Goal: Check status: Check status

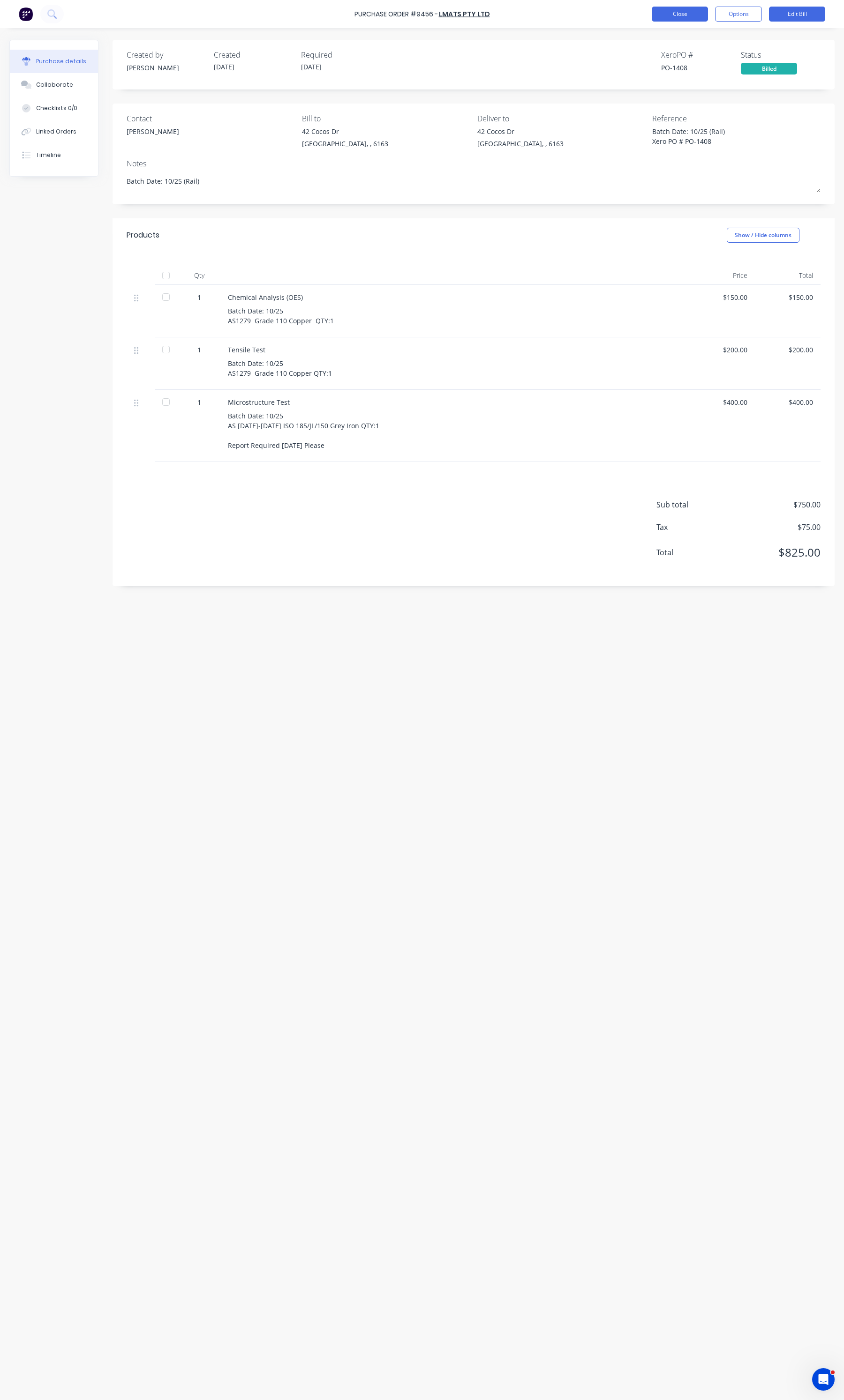
click at [669, 10] on button "Close" at bounding box center [679, 14] width 56 height 15
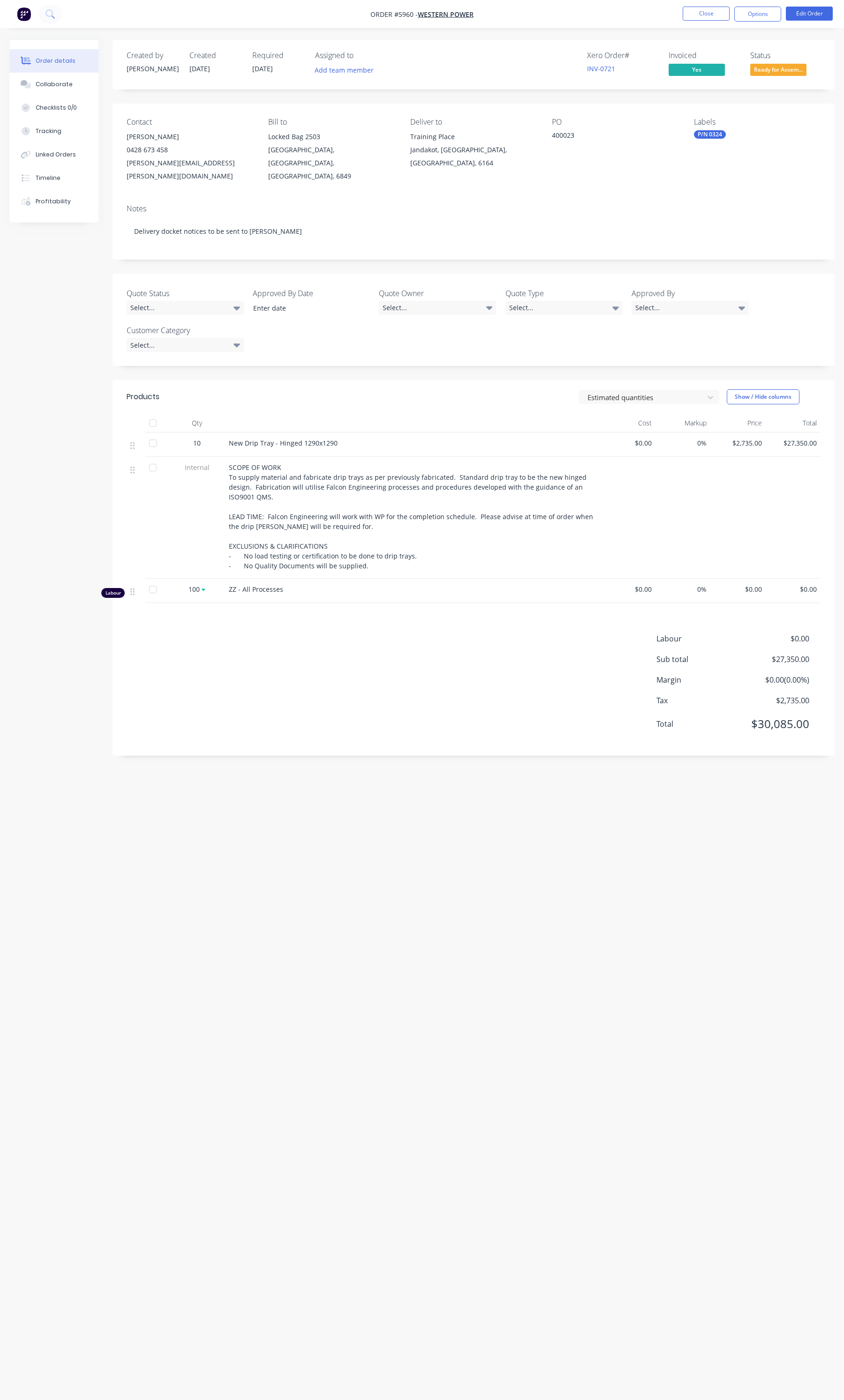
click at [681, 16] on ul "Close Options Edit Order" at bounding box center [757, 14] width 172 height 15
click at [688, 14] on button "Close" at bounding box center [706, 13] width 47 height 14
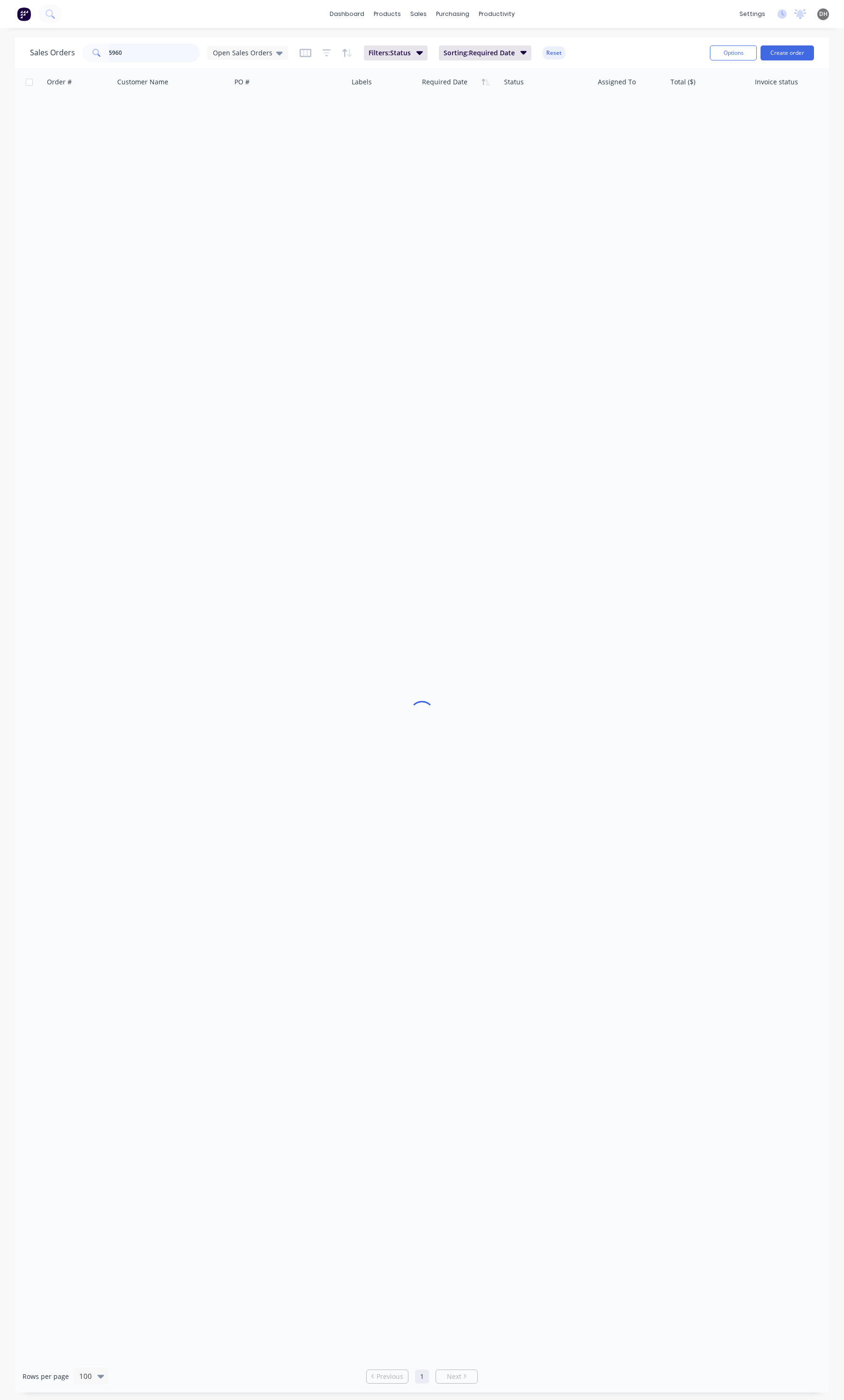
click at [175, 51] on input "5960" at bounding box center [154, 53] width 91 height 19
type input "6402"
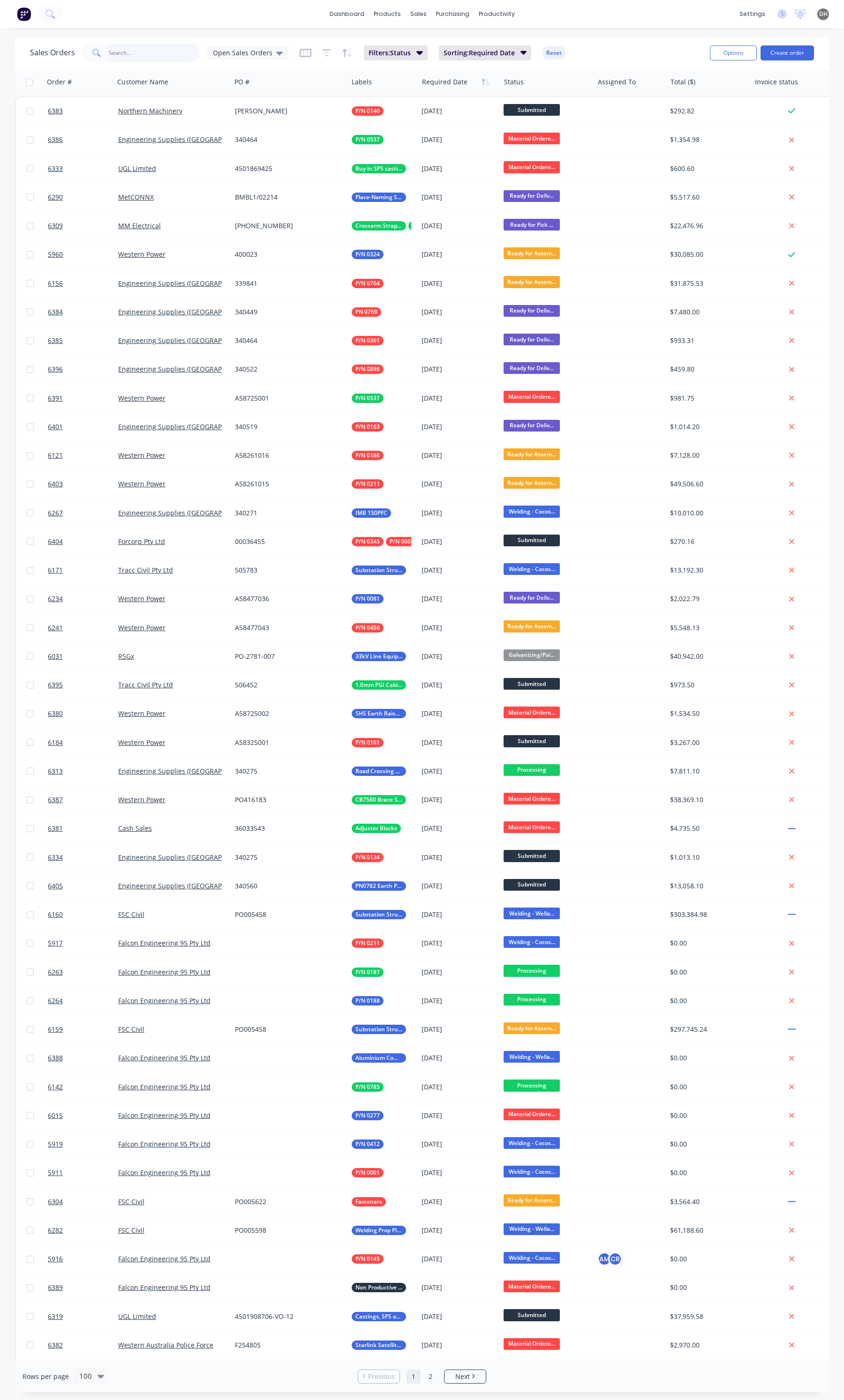
click at [130, 60] on input "text" at bounding box center [154, 53] width 91 height 19
type input "6402"
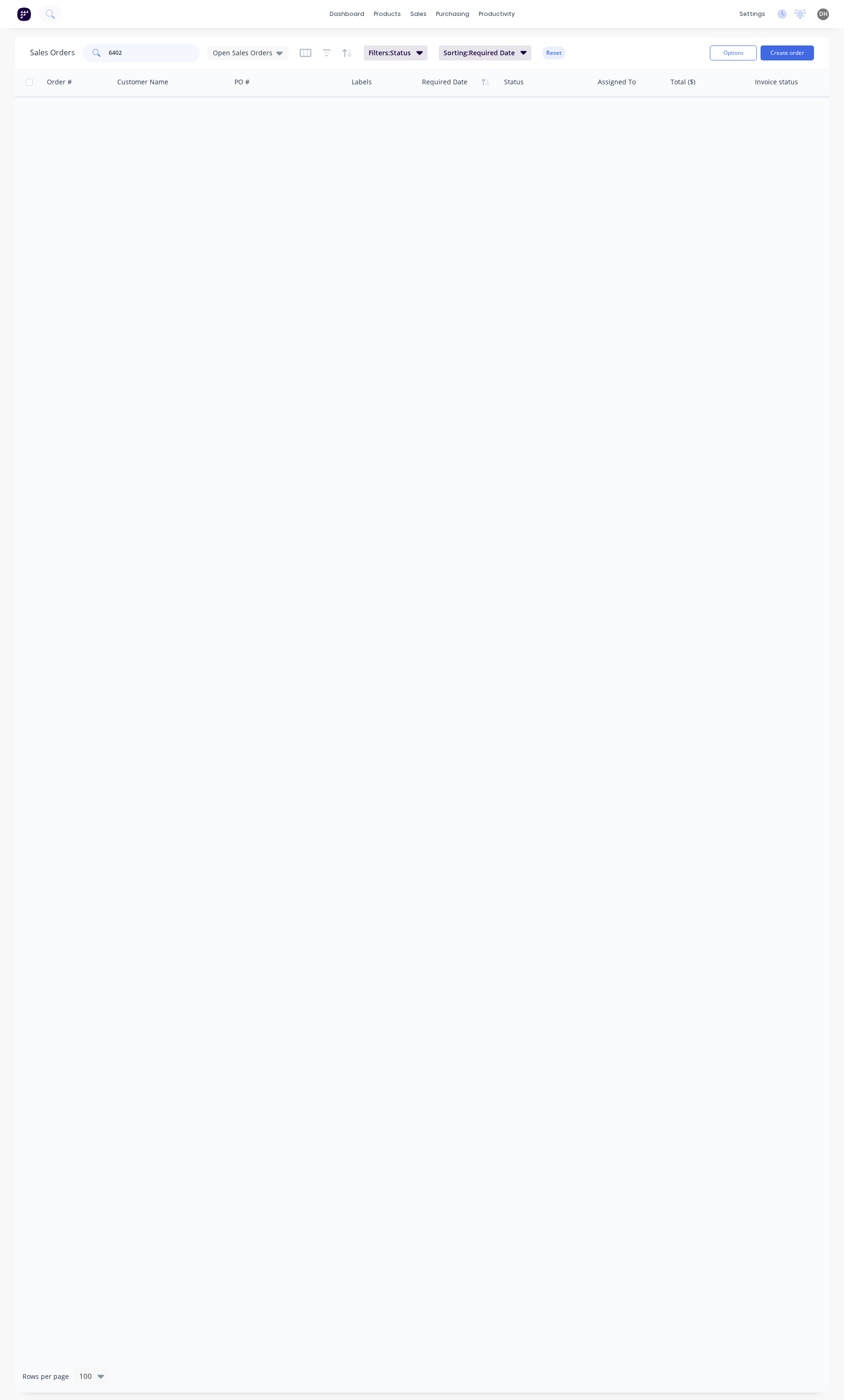
click at [146, 58] on input "6402" at bounding box center [154, 53] width 91 height 19
click at [235, 54] on span "Open Sales Orders" at bounding box center [242, 53] width 60 height 10
click at [214, 134] on button "None" at bounding box center [264, 132] width 107 height 11
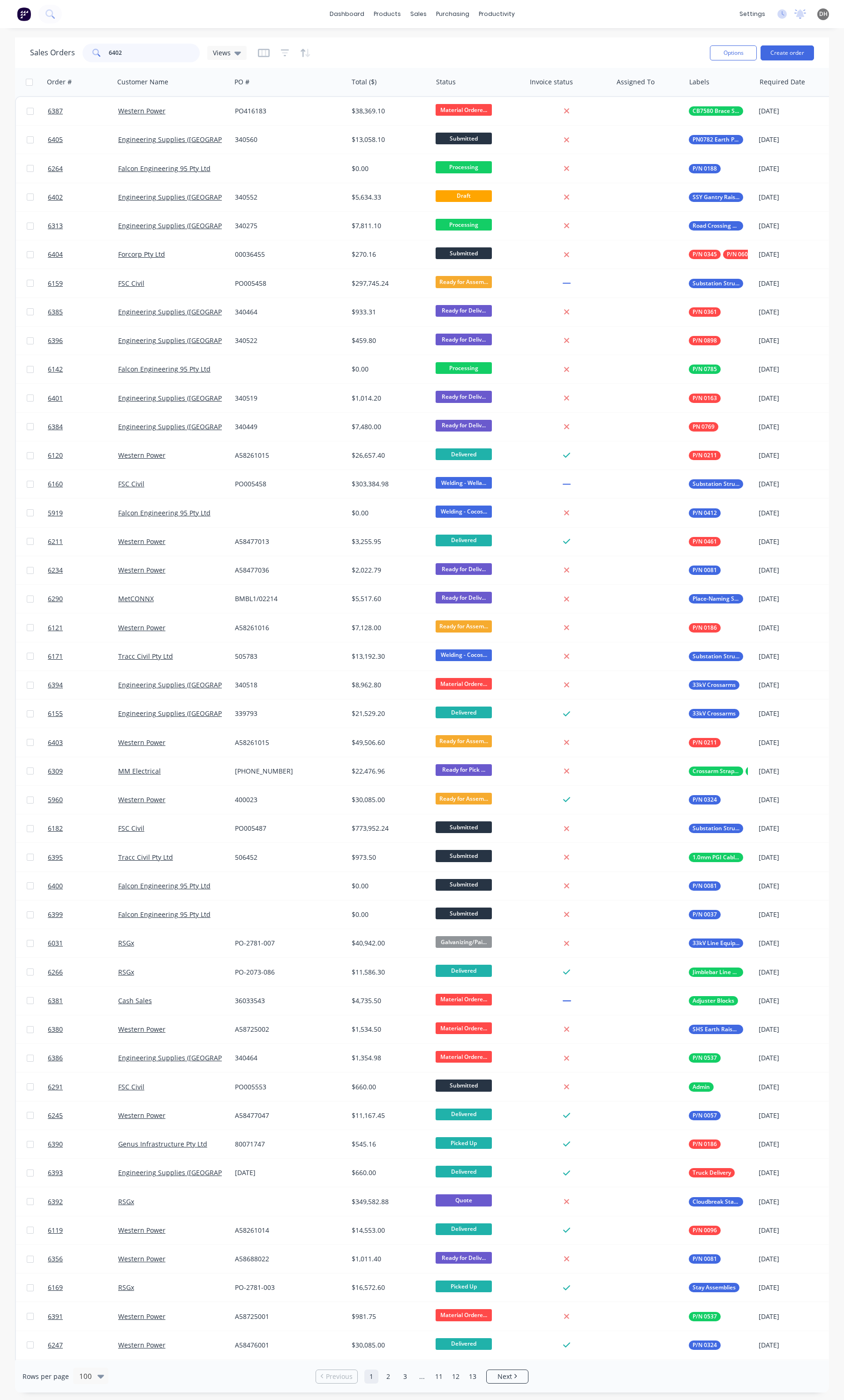
click at [129, 51] on input "6402" at bounding box center [154, 53] width 91 height 19
click at [130, 51] on input "6402" at bounding box center [154, 53] width 91 height 19
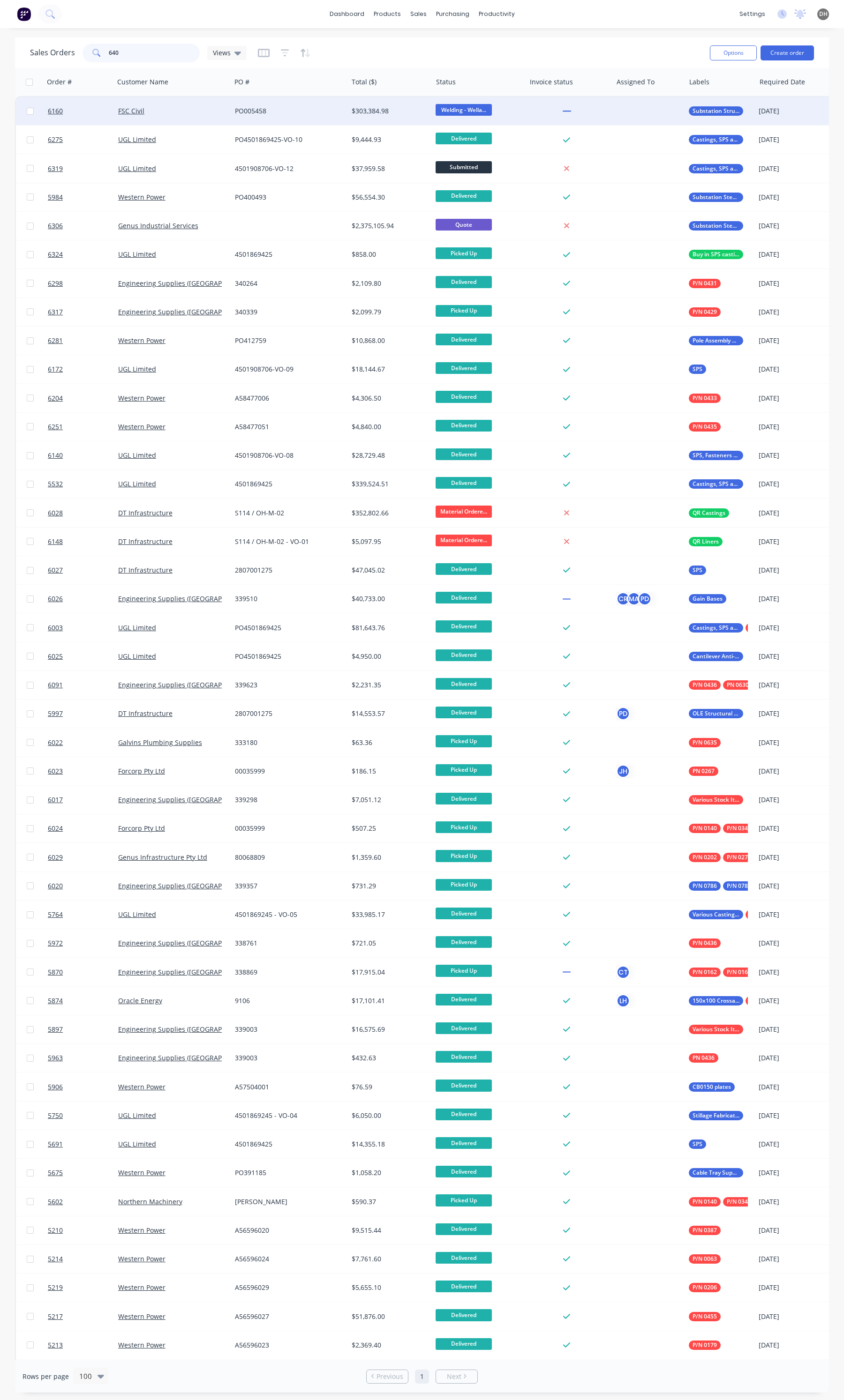
type input "6402"
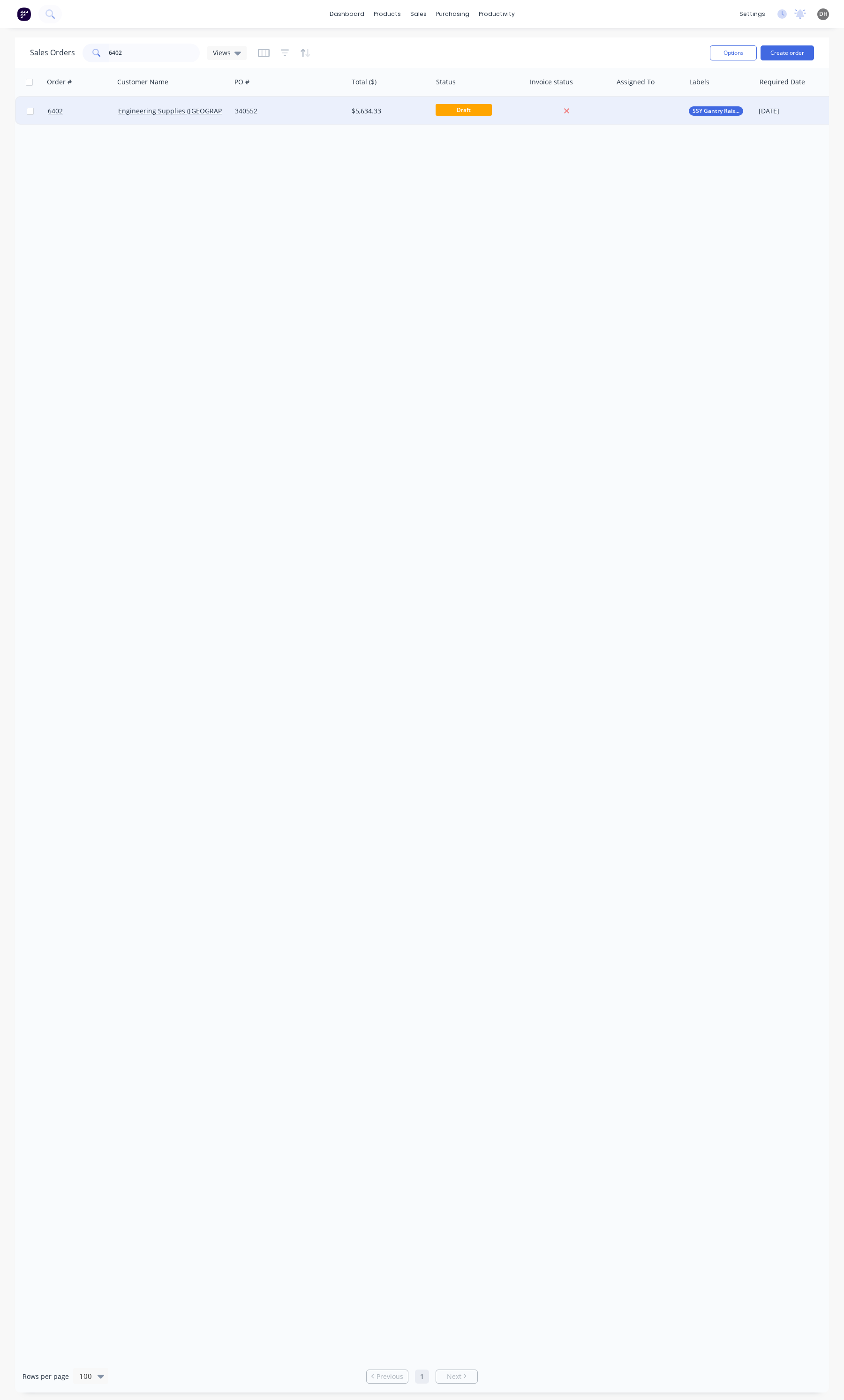
click at [300, 117] on div "340552" at bounding box center [289, 111] width 117 height 28
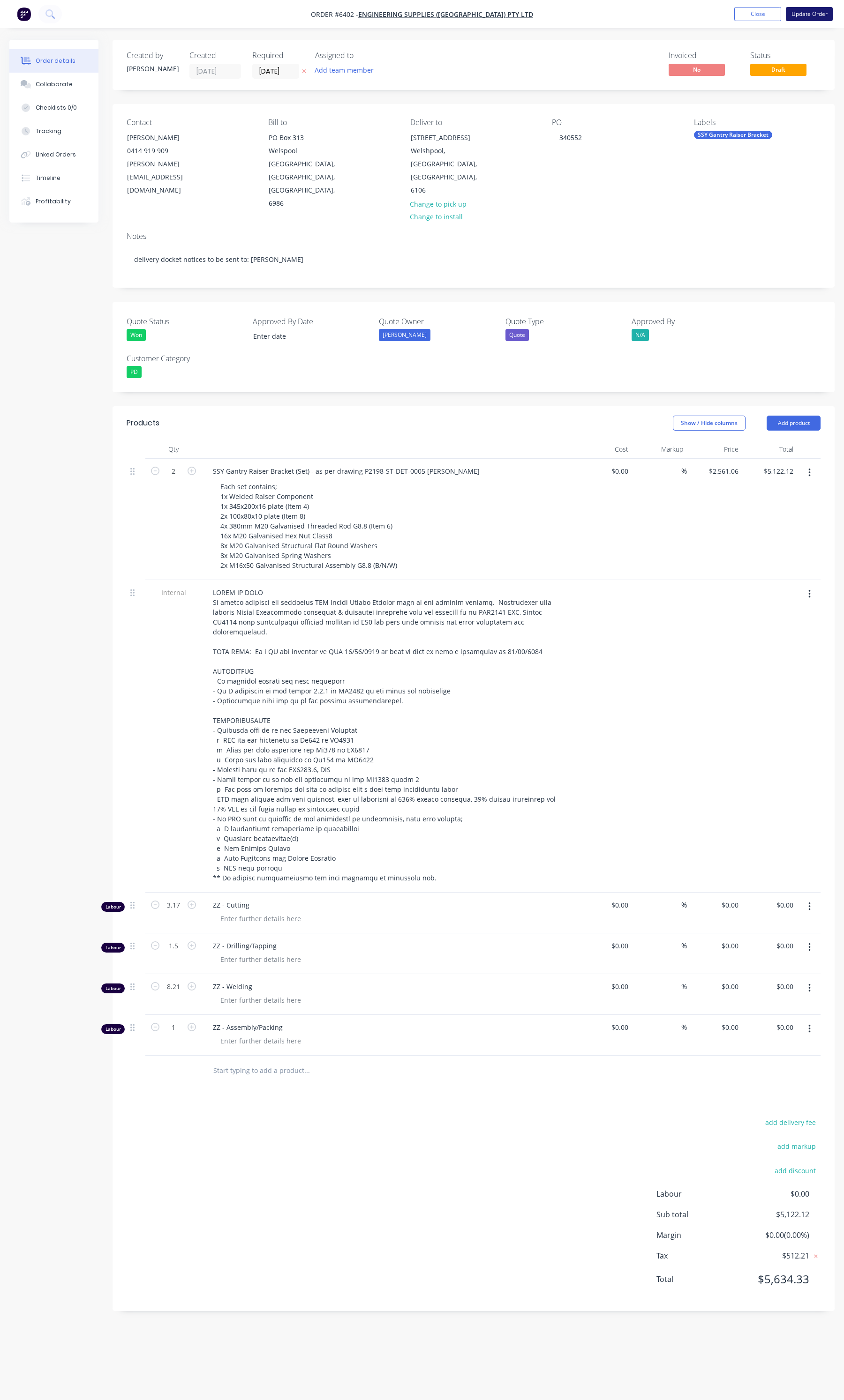
click at [801, 19] on button "Update Order" at bounding box center [809, 14] width 47 height 14
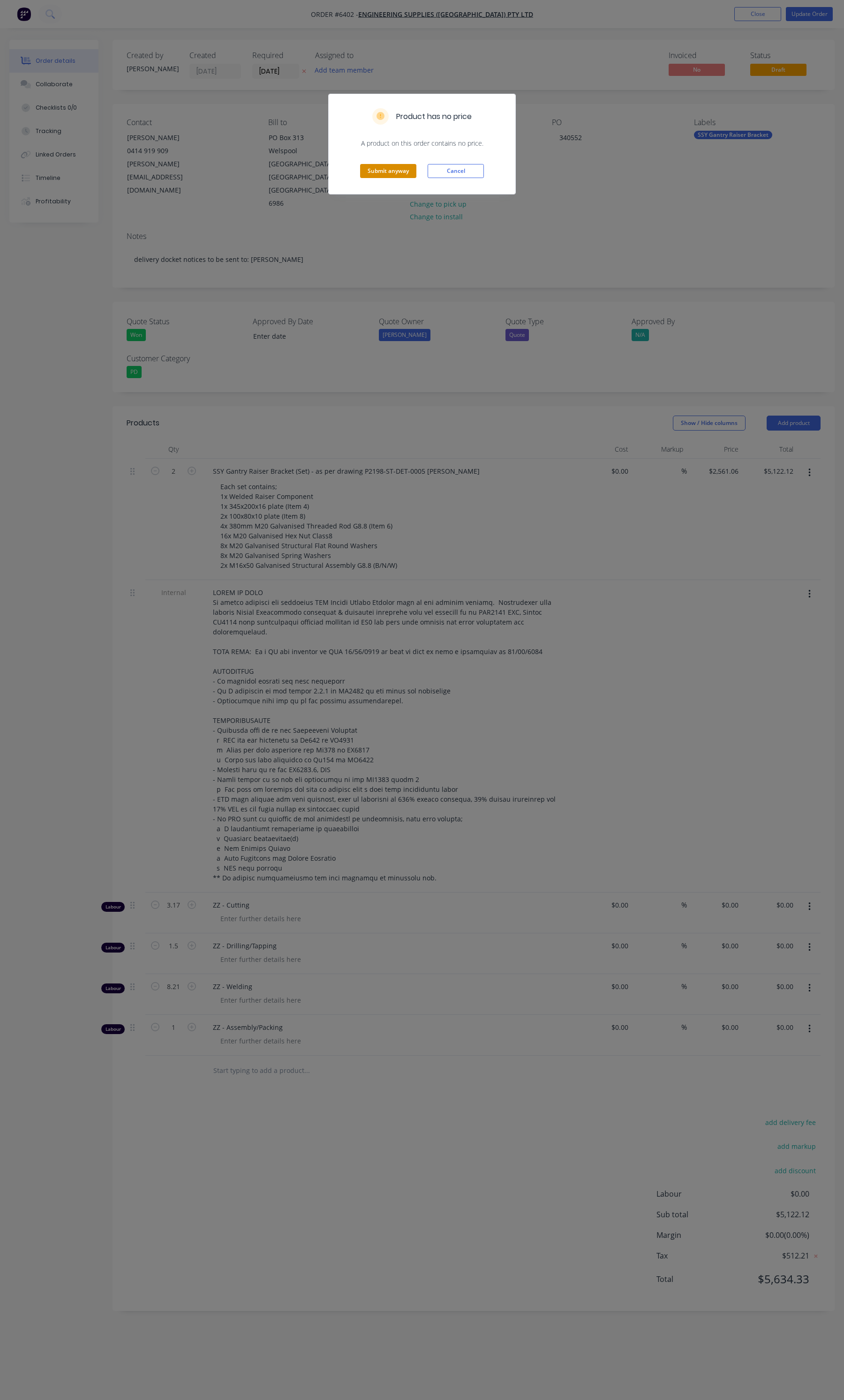
click at [379, 170] on button "Submit anyway" at bounding box center [388, 171] width 56 height 14
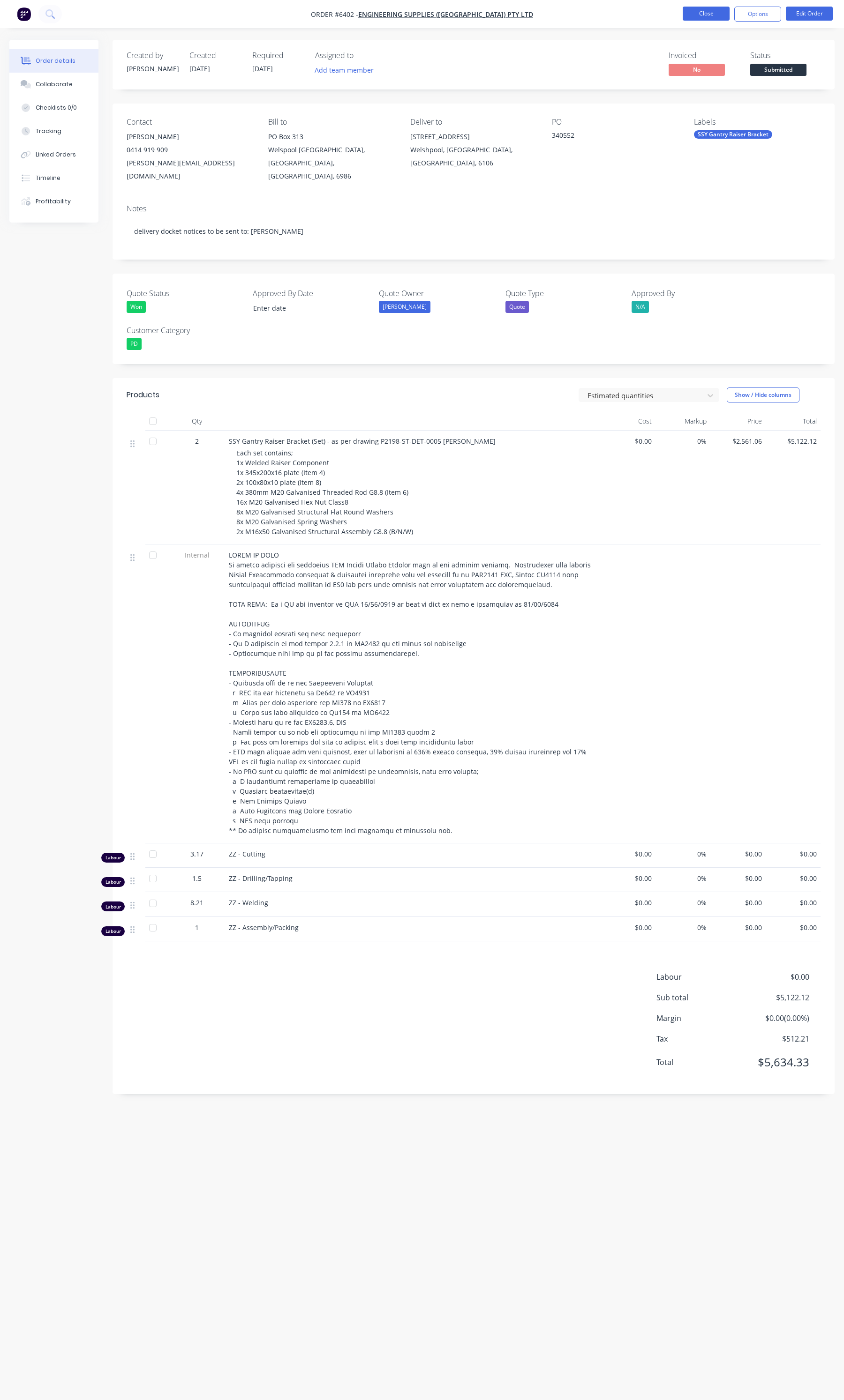
click at [692, 14] on button "Close" at bounding box center [706, 13] width 47 height 14
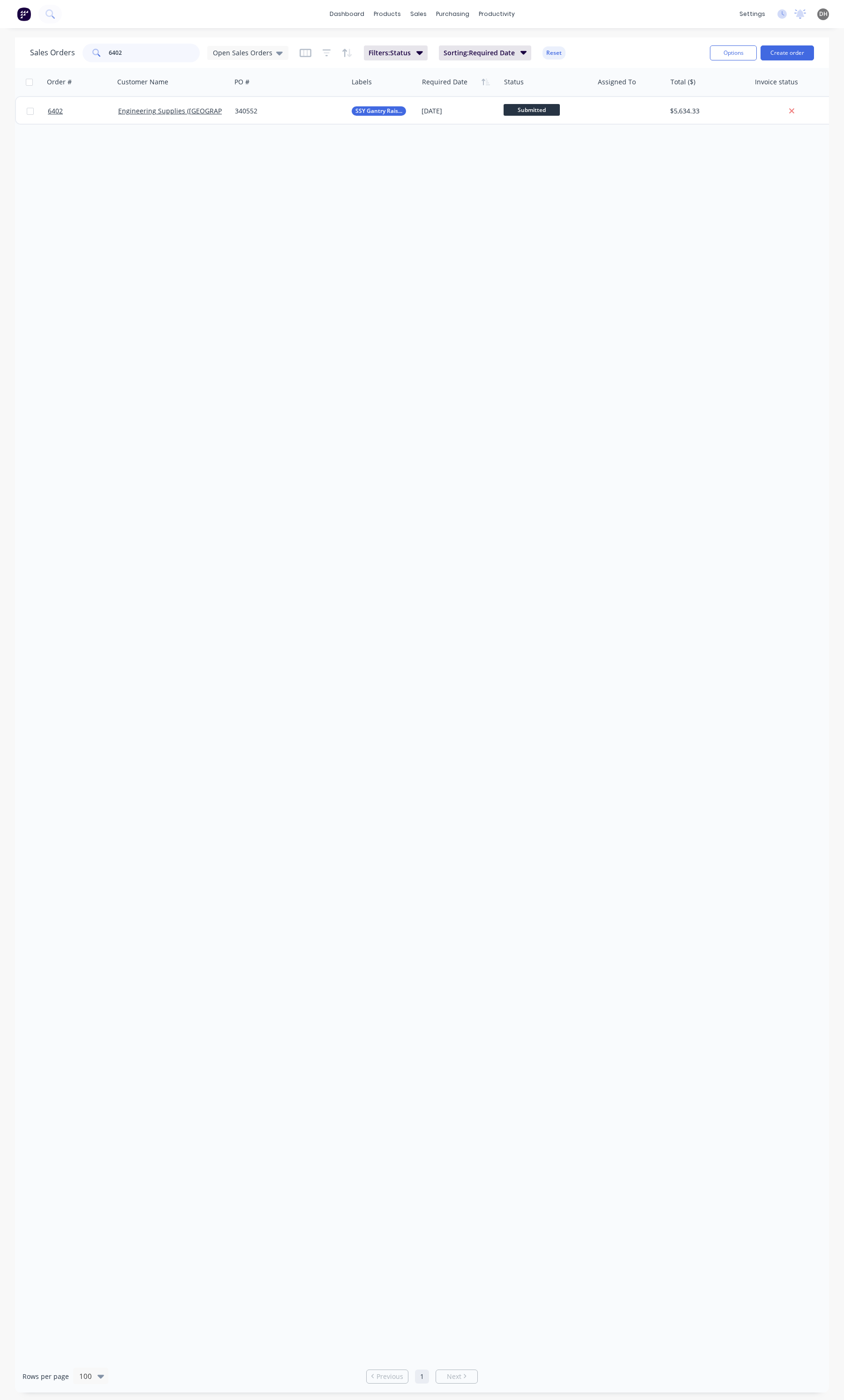
click at [124, 52] on input "6402" at bounding box center [154, 53] width 91 height 19
type input "6"
type input "6405"
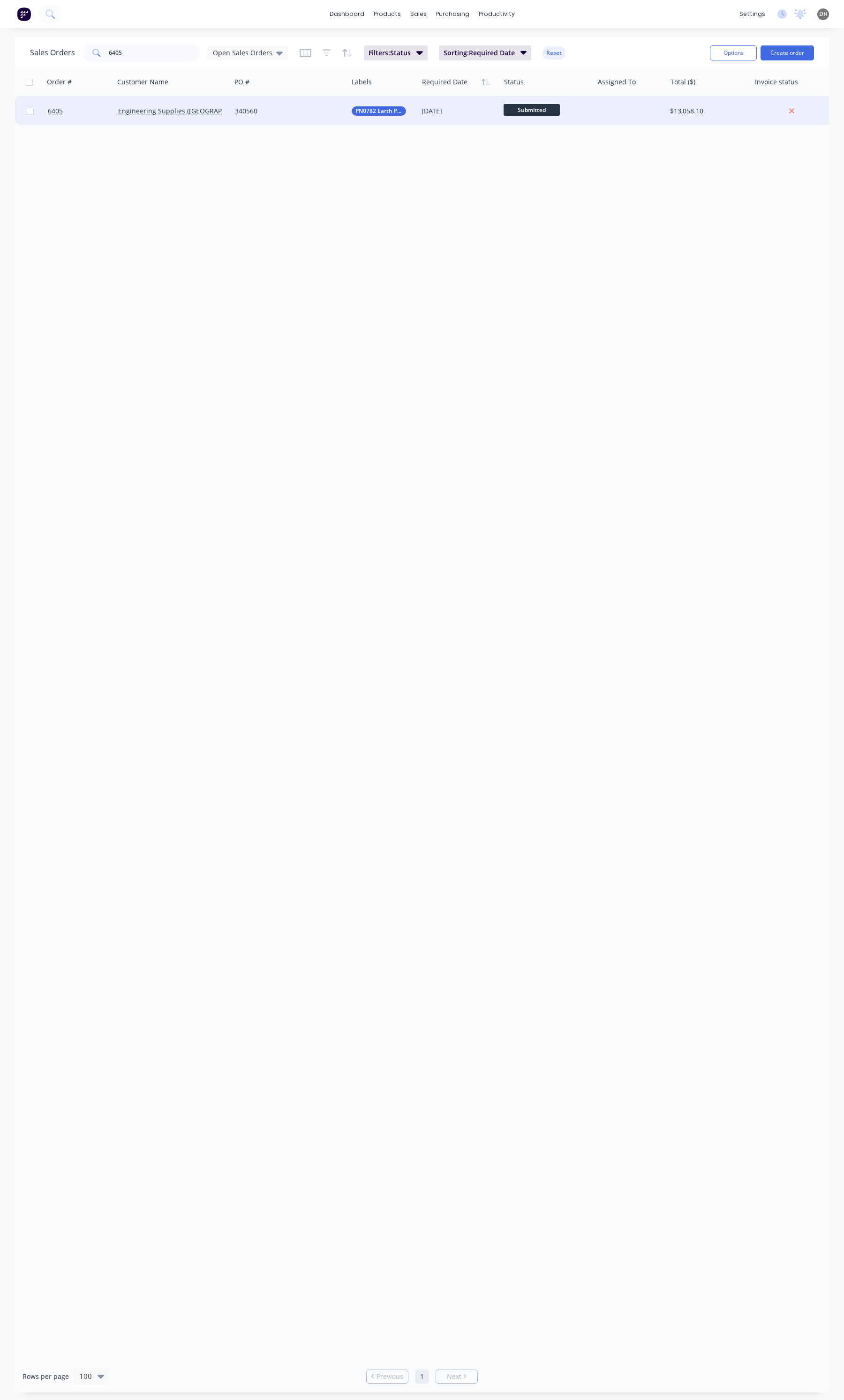
click at [312, 123] on div "340560" at bounding box center [289, 111] width 117 height 28
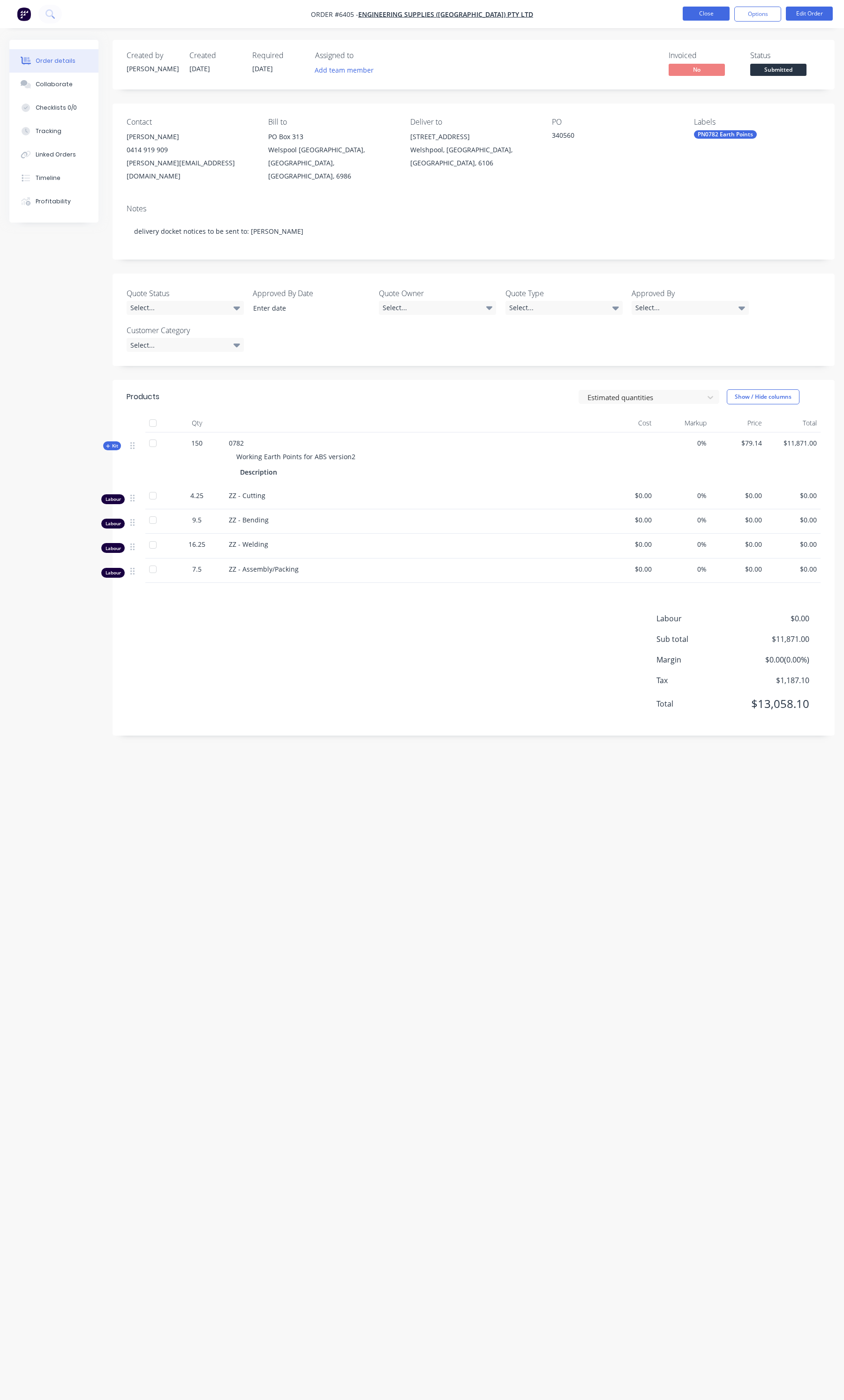
click at [723, 12] on button "Close" at bounding box center [706, 13] width 47 height 14
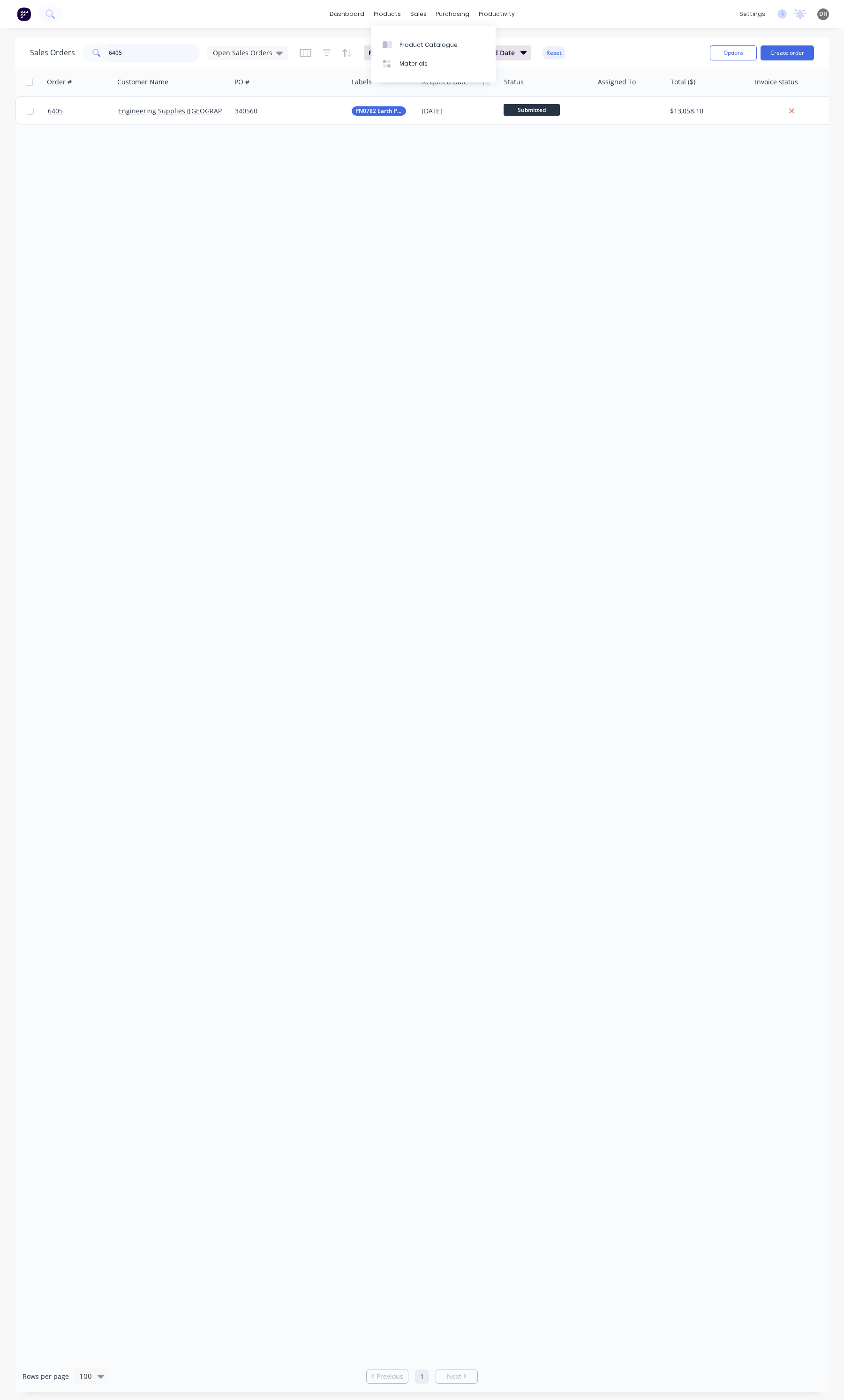
click at [153, 54] on input "6405" at bounding box center [154, 53] width 91 height 19
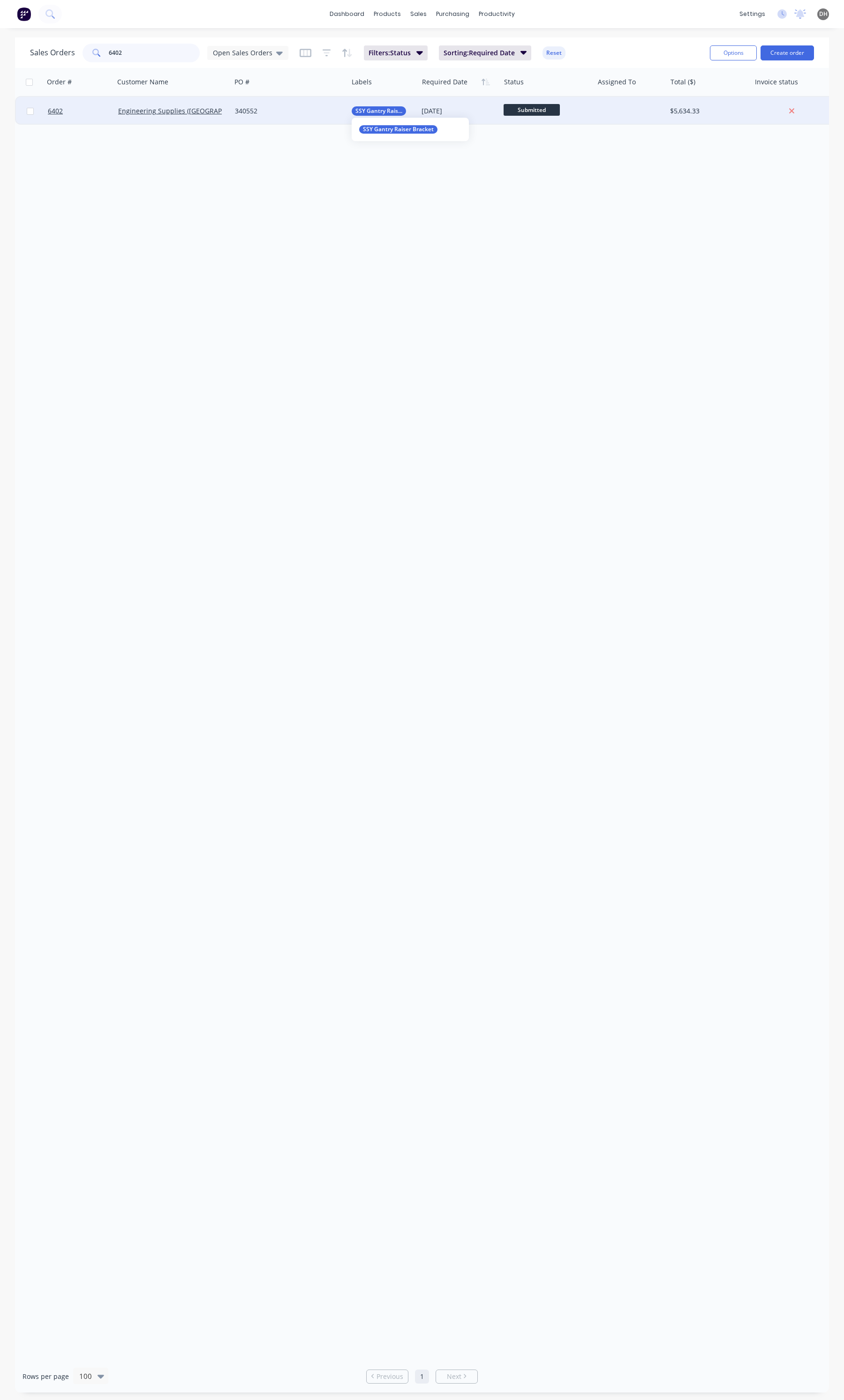
type input "6402"
click at [346, 102] on div "340552" at bounding box center [289, 111] width 117 height 28
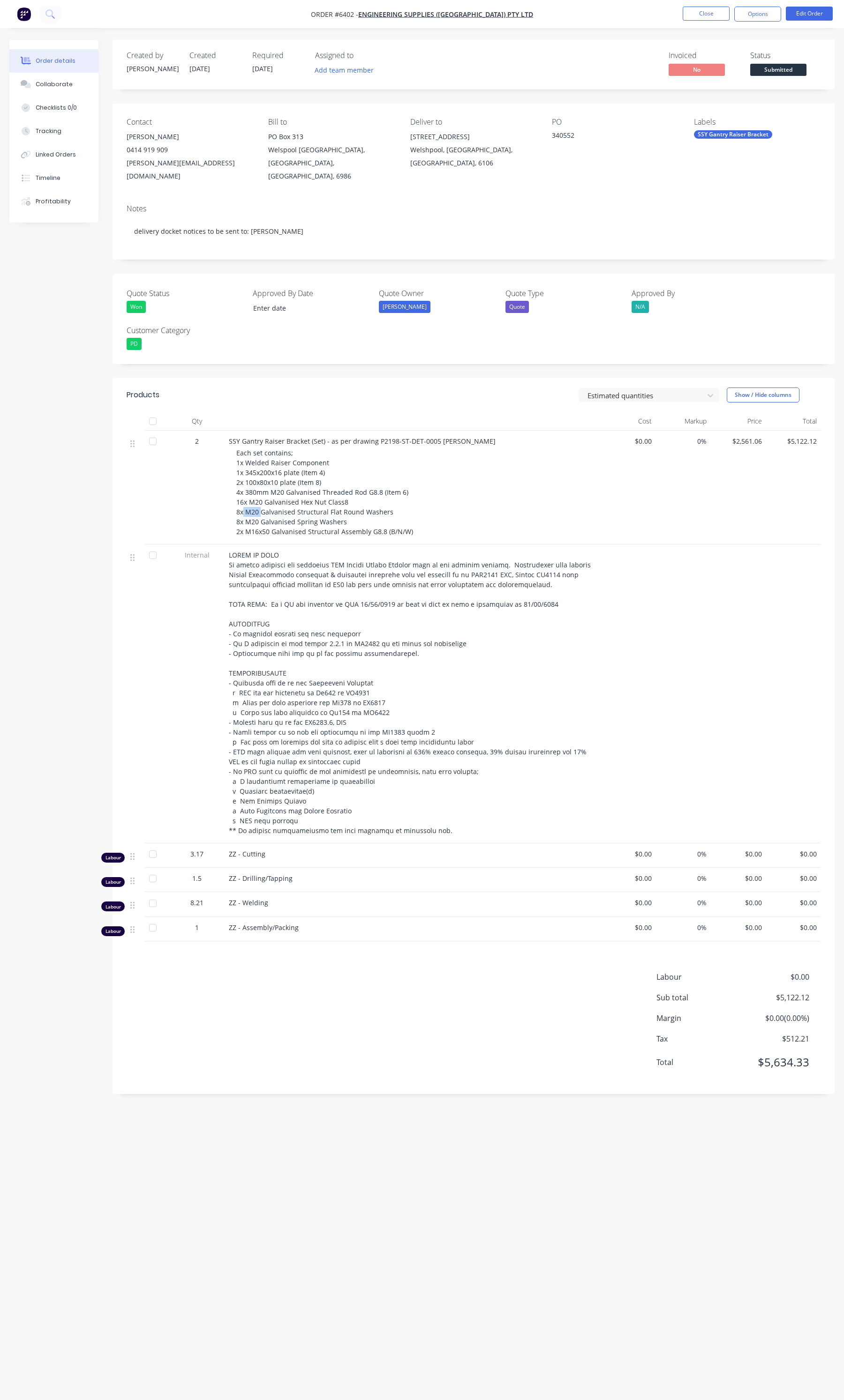
drag, startPoint x: 259, startPoint y: 500, endPoint x: 242, endPoint y: 498, distance: 17.1
click at [242, 498] on span "Each set contains; 1x Welded Raiser Component 1x 345x200x16 plate (Item 4) 2x 1…" at bounding box center [324, 492] width 176 height 88
click at [696, 7] on button "Close" at bounding box center [706, 13] width 47 height 14
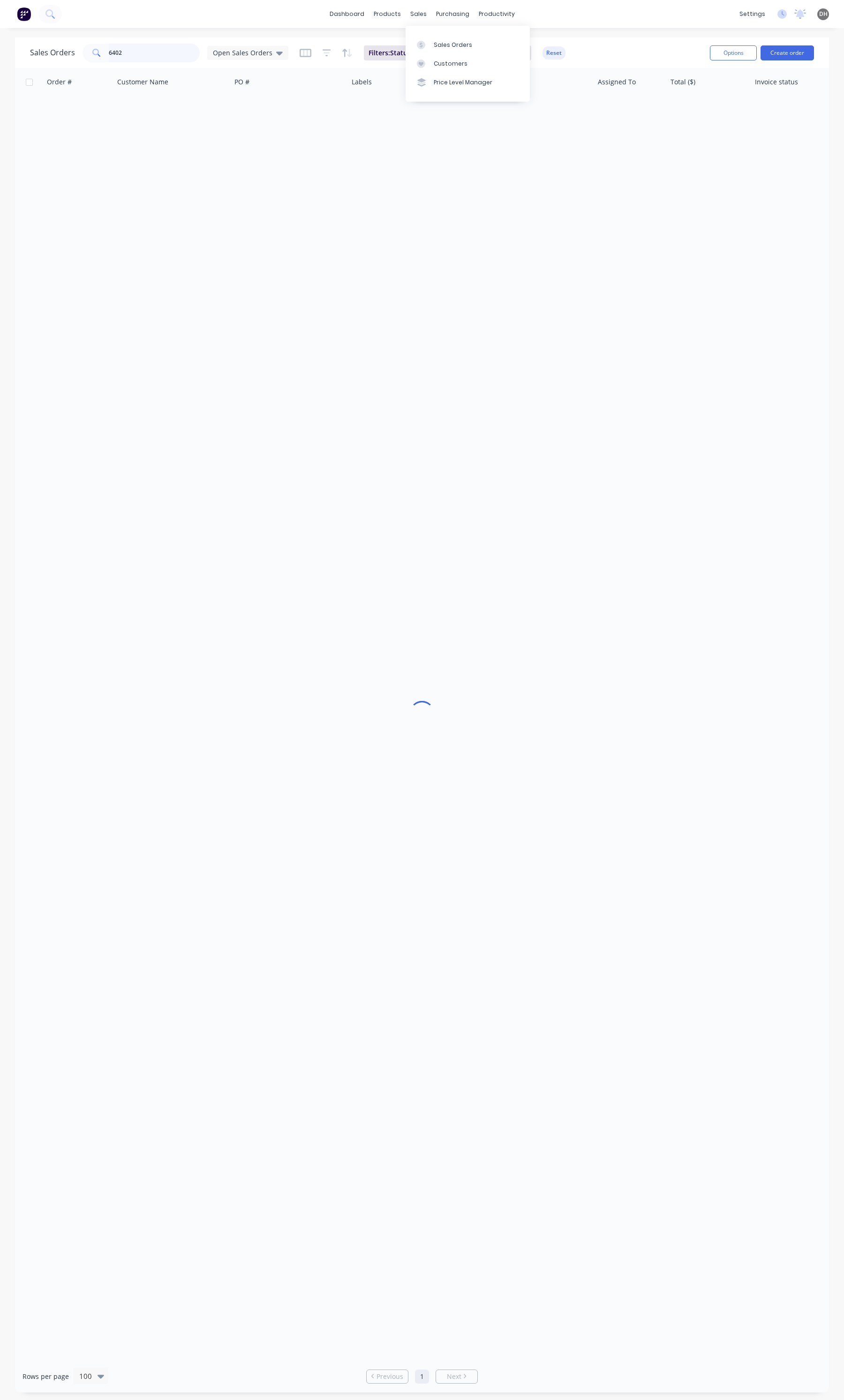
click at [160, 56] on input "6402" at bounding box center [154, 53] width 91 height 19
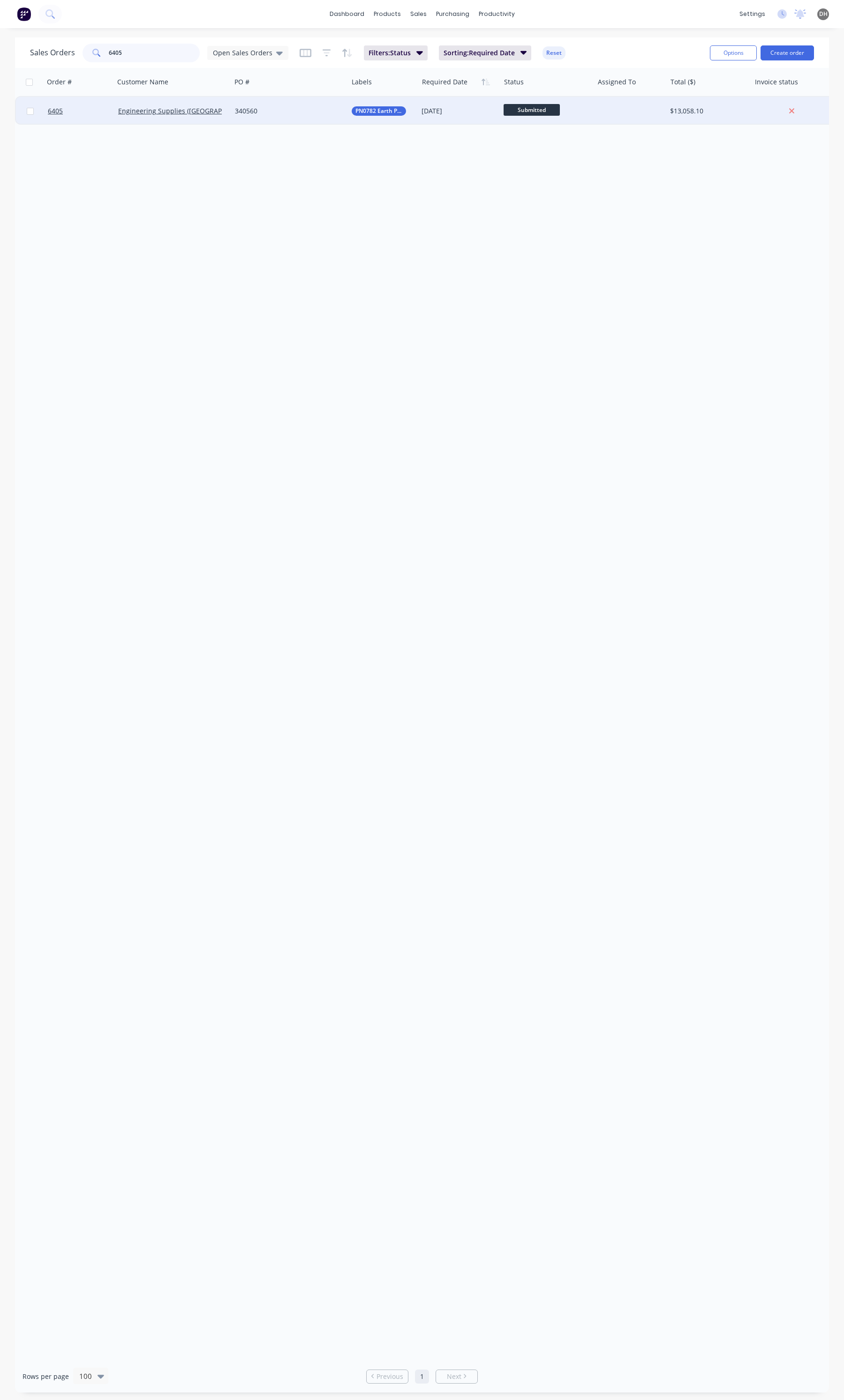
type input "6405"
click at [294, 105] on div "340560" at bounding box center [289, 111] width 117 height 28
